Goal: Task Accomplishment & Management: Manage account settings

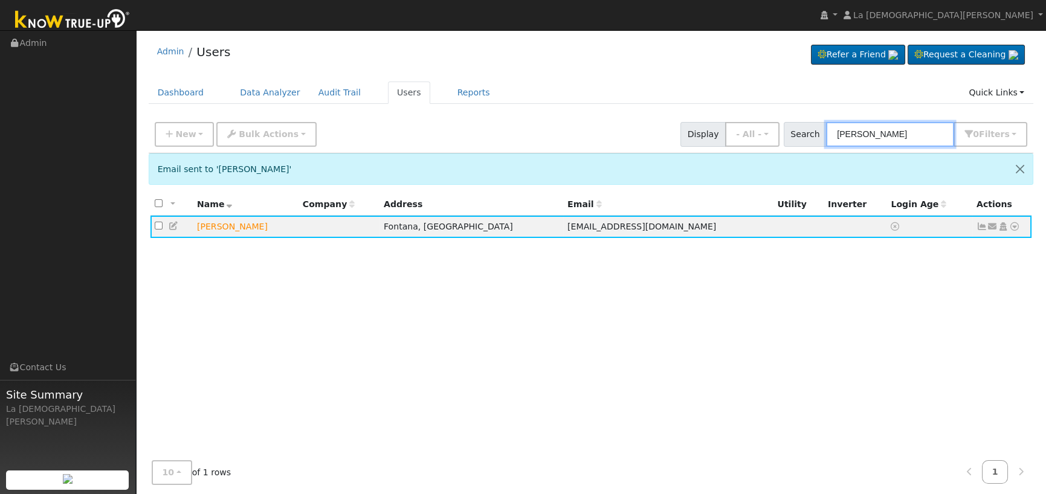
click at [919, 132] on input "[PERSON_NAME]" at bounding box center [890, 134] width 128 height 25
paste input "[PERSON_NAME]"
type input "[PERSON_NAME]"
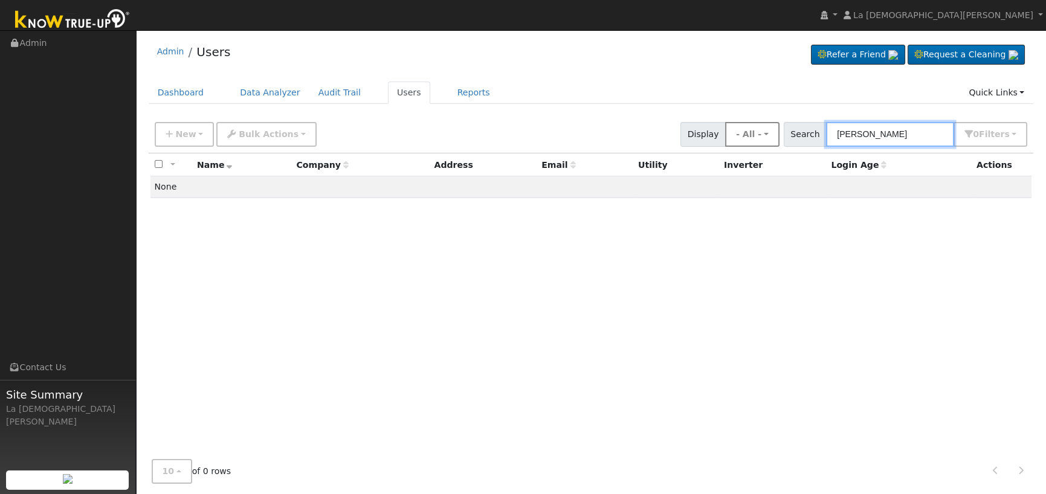
drag, startPoint x: 919, startPoint y: 135, endPoint x: 786, endPoint y: 135, distance: 132.4
click at [786, 135] on div "New Add User Quick Add Quick Connect Quick Convert Lead Bulk Actions Send Email…" at bounding box center [591, 132] width 878 height 29
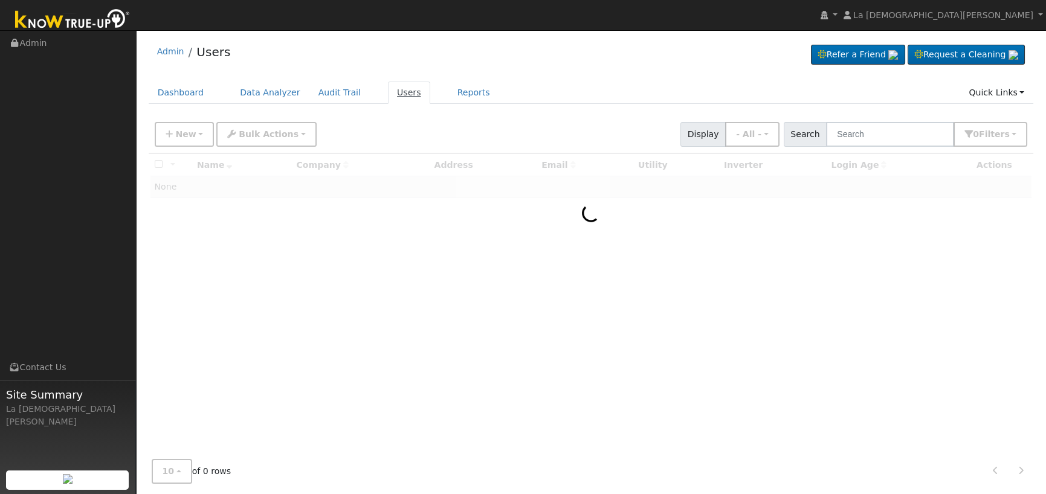
click at [396, 94] on link "Users" at bounding box center [409, 93] width 42 height 22
